Goal: Navigation & Orientation: Find specific page/section

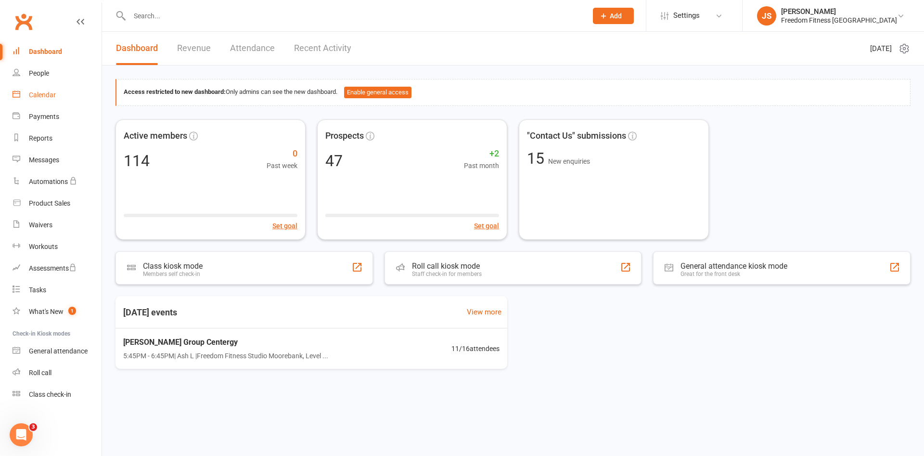
click at [41, 92] on div "Calendar" at bounding box center [42, 95] width 27 height 8
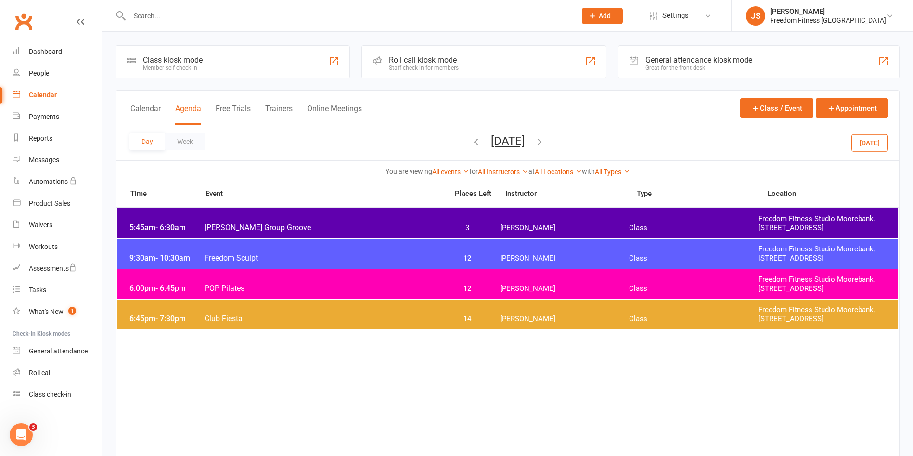
click at [884, 136] on button "[DATE]" at bounding box center [869, 142] width 37 height 17
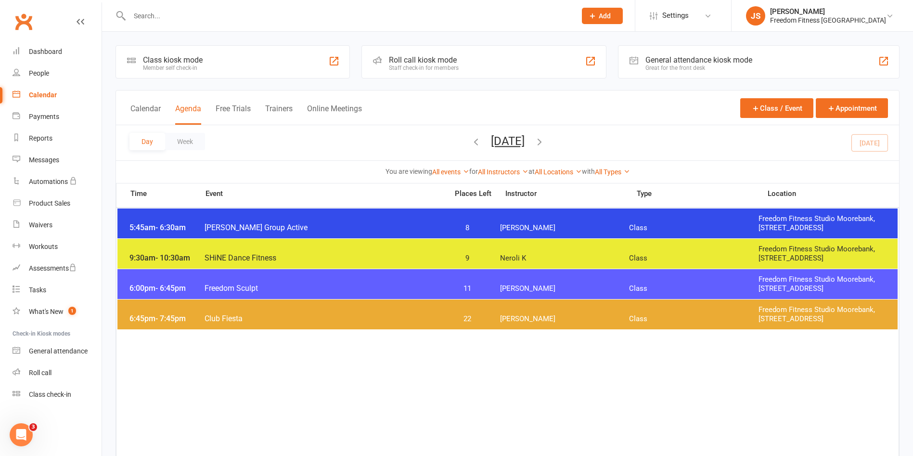
click at [600, 292] on span "[PERSON_NAME]" at bounding box center [564, 288] width 129 height 9
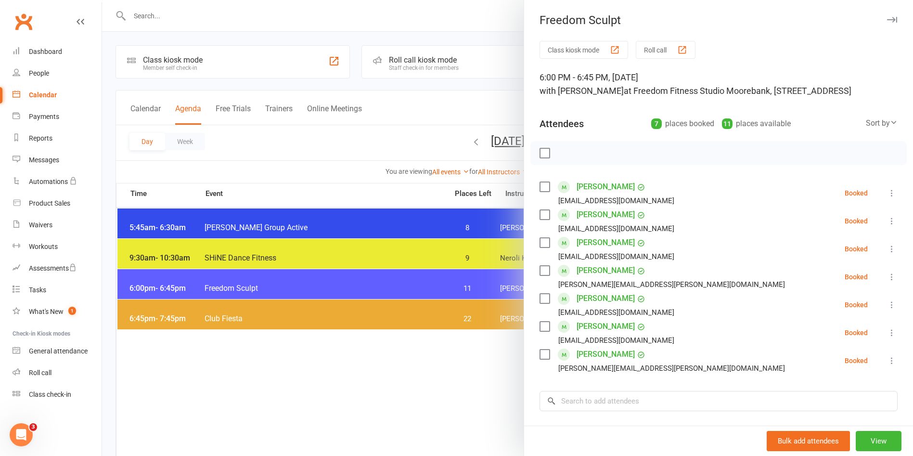
click at [887, 20] on icon "button" at bounding box center [892, 20] width 10 height 6
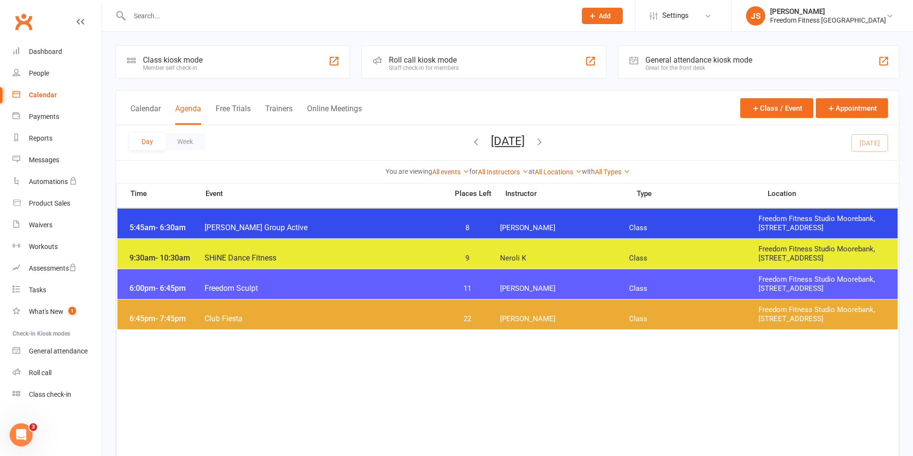
click at [689, 320] on span "Class" at bounding box center [693, 318] width 129 height 9
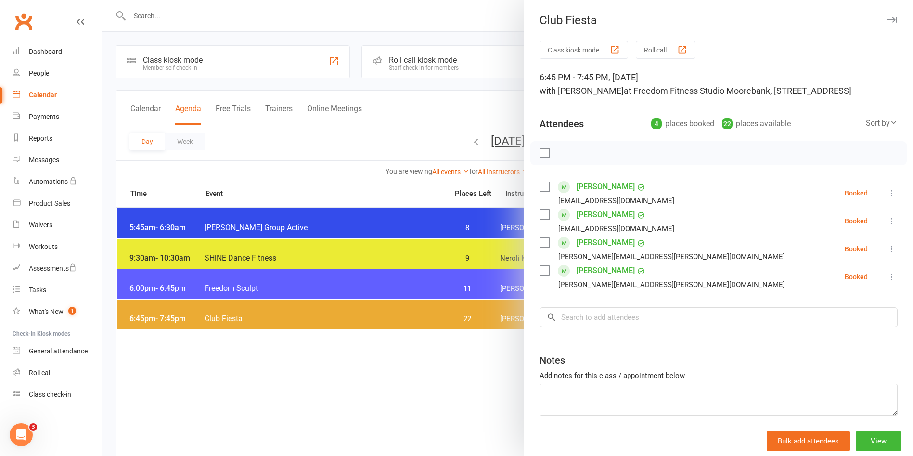
click at [886, 17] on button "button" at bounding box center [892, 20] width 12 height 12
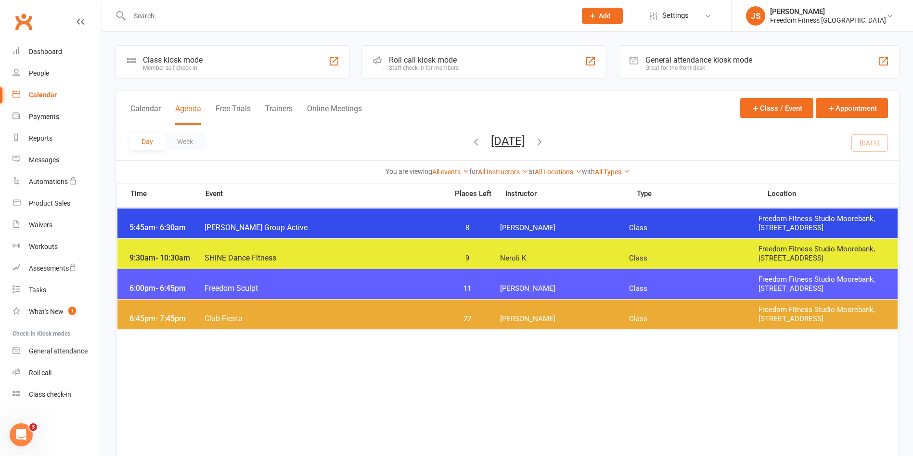
click at [545, 143] on icon "button" at bounding box center [539, 141] width 11 height 11
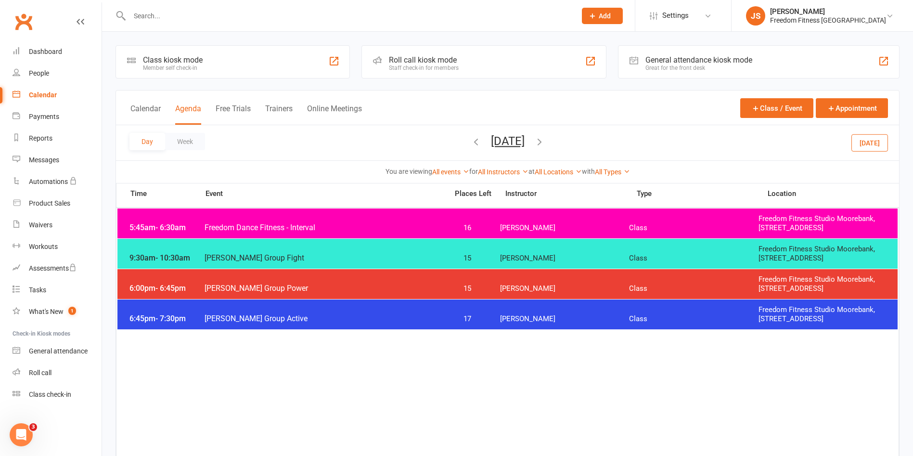
click at [570, 308] on div "6:45pm - 7:30pm [PERSON_NAME] Group Active 17 [PERSON_NAME] Class Freedom Fitne…" at bounding box center [507, 314] width 780 height 30
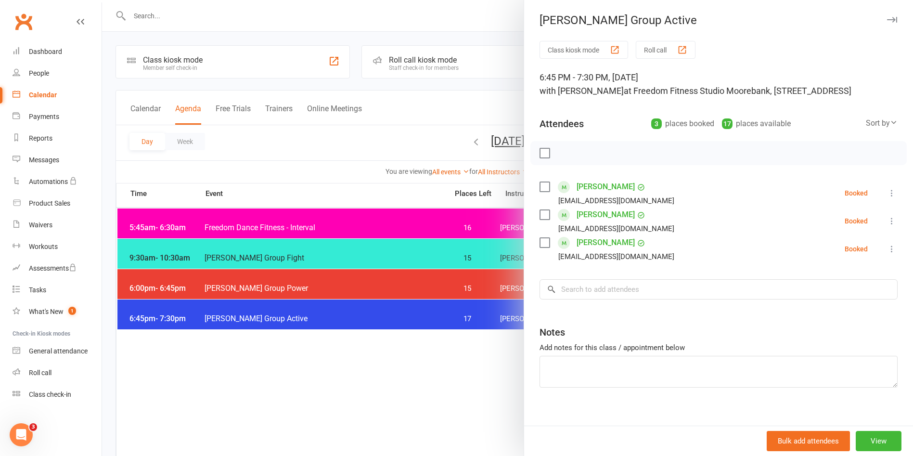
click at [887, 17] on icon "button" at bounding box center [892, 20] width 10 height 6
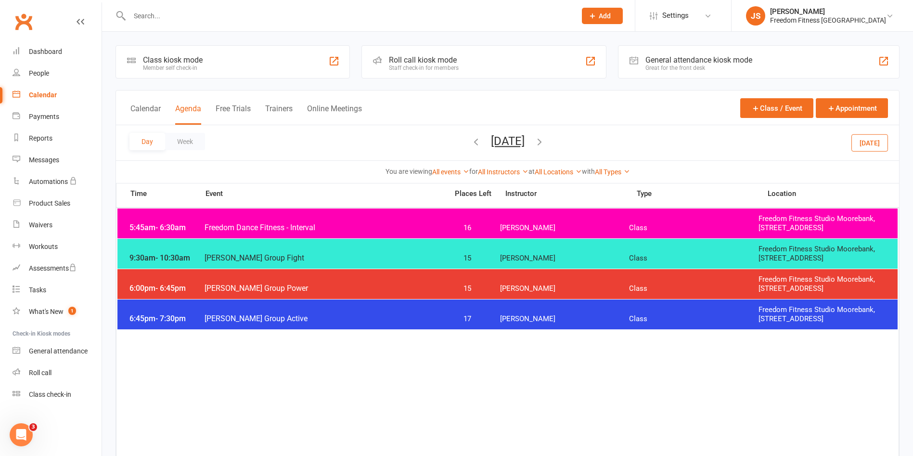
click at [534, 281] on div "6:00pm - 6:45pm [PERSON_NAME] Group Power 15 [PERSON_NAME] A Class Freedom Fitn…" at bounding box center [507, 284] width 780 height 30
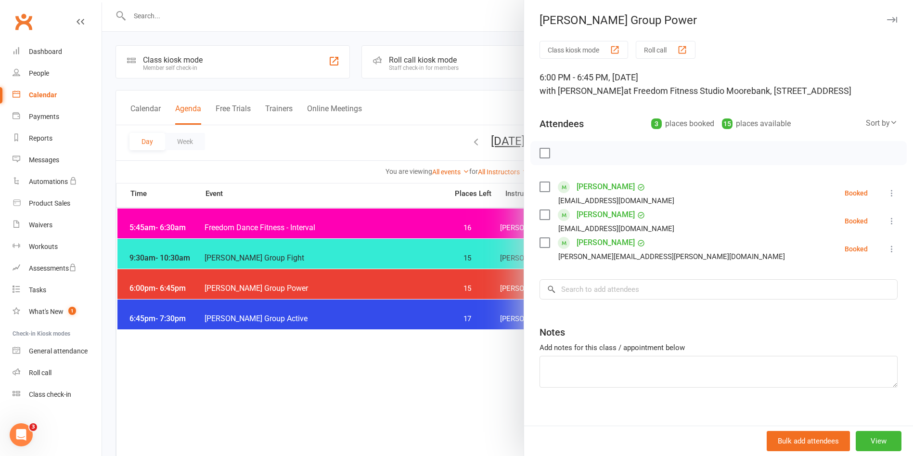
click at [873, 12] on div "[PERSON_NAME] Group Power Class kiosk mode Roll call 6:00 PM - 6:45 PM, [DATE] …" at bounding box center [718, 228] width 389 height 456
click at [887, 17] on icon "button" at bounding box center [892, 20] width 10 height 6
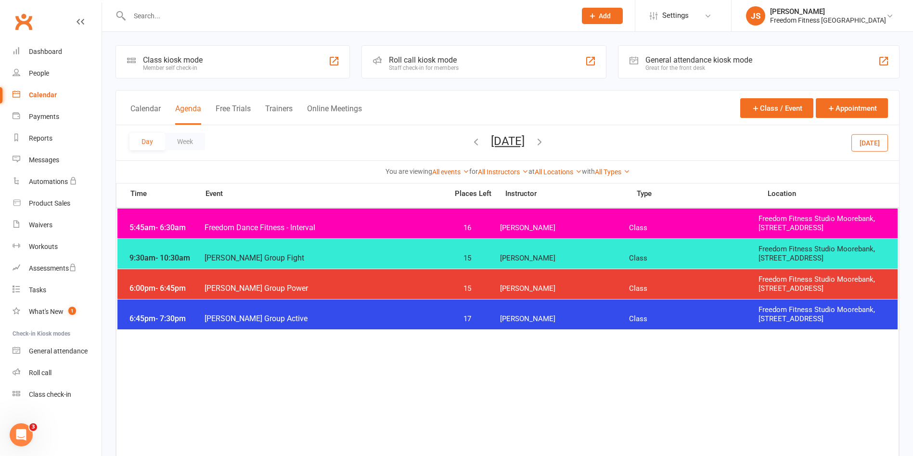
click at [545, 141] on icon "button" at bounding box center [539, 141] width 11 height 11
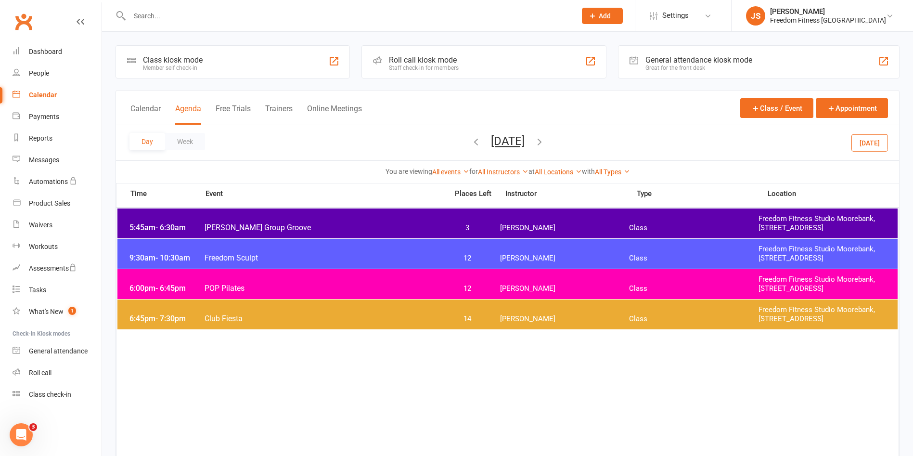
click at [865, 145] on button "[DATE]" at bounding box center [869, 142] width 37 height 17
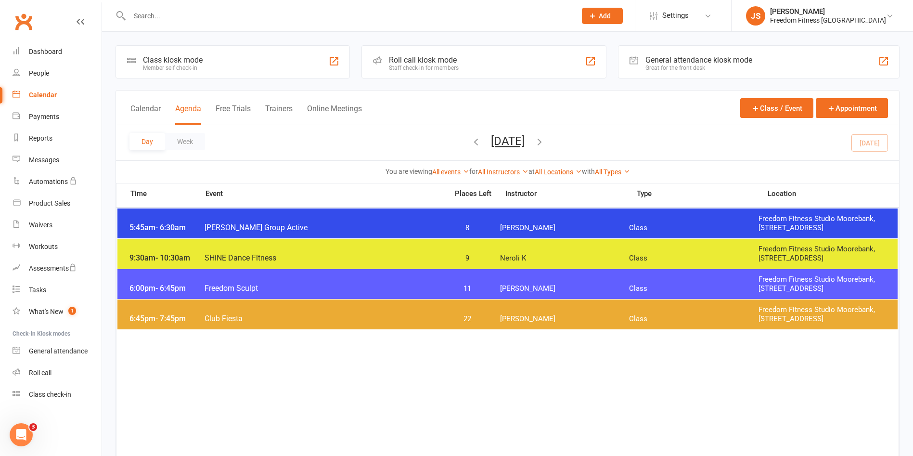
click at [545, 143] on icon "button" at bounding box center [539, 141] width 11 height 11
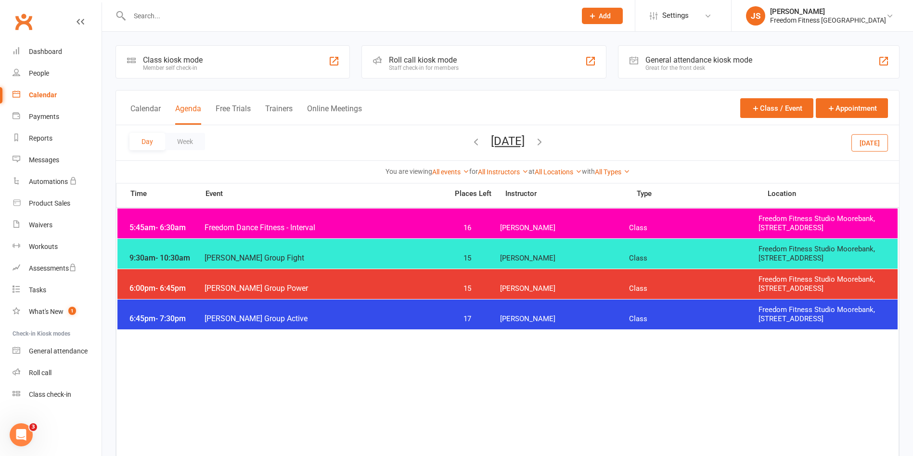
click at [545, 216] on div "5:45am - 6:30am Freedom Dance Fitness - Interval 16 [PERSON_NAME] Class Freedom…" at bounding box center [507, 223] width 780 height 30
